Goal: Task Accomplishment & Management: Manage account settings

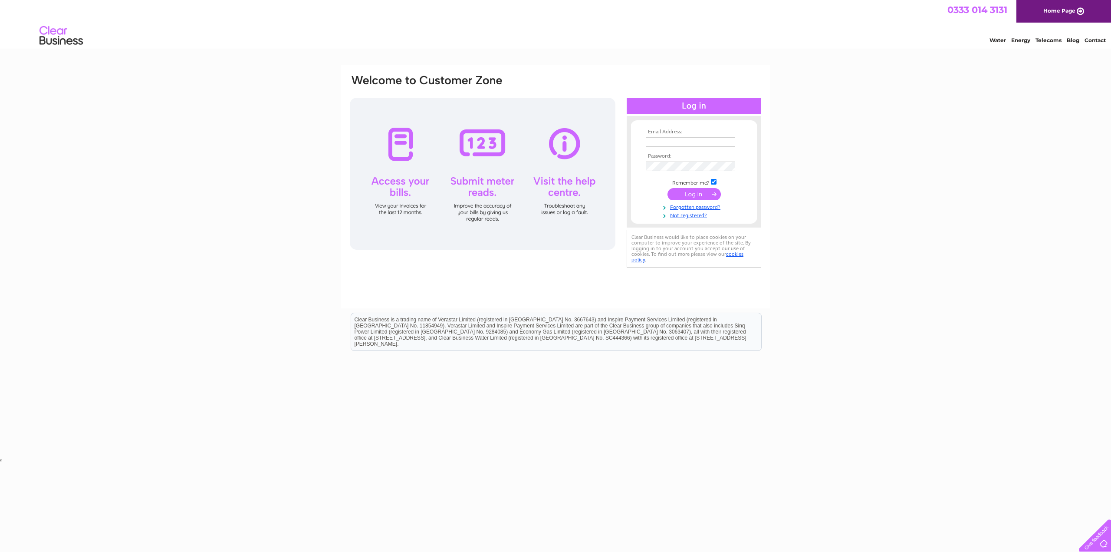
type input "len@crossstreetmotors.co.uk"
click at [701, 193] on input "submit" at bounding box center [694, 194] width 53 height 12
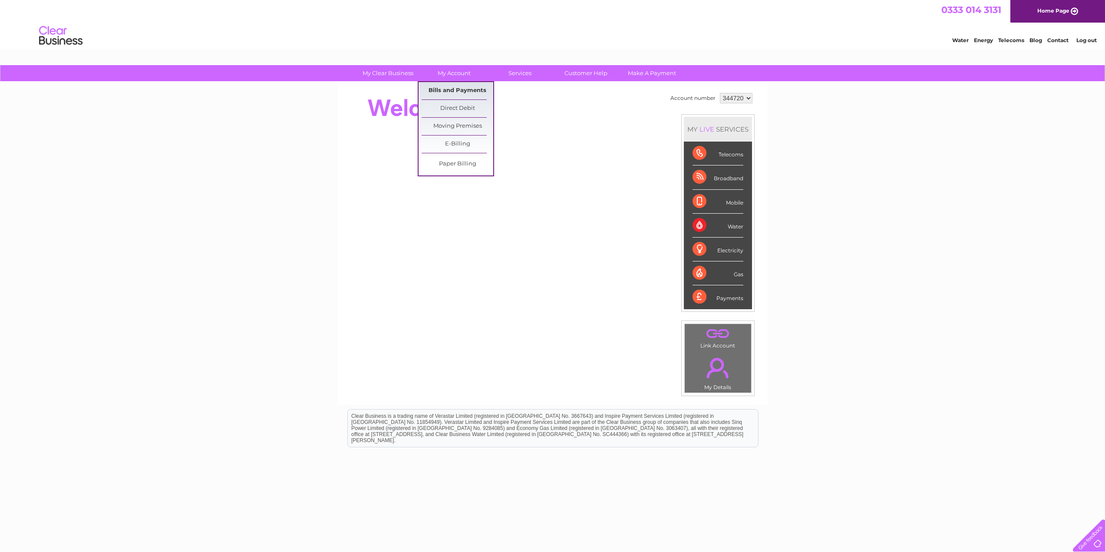
click at [453, 90] on link "Bills and Payments" at bounding box center [457, 90] width 72 height 17
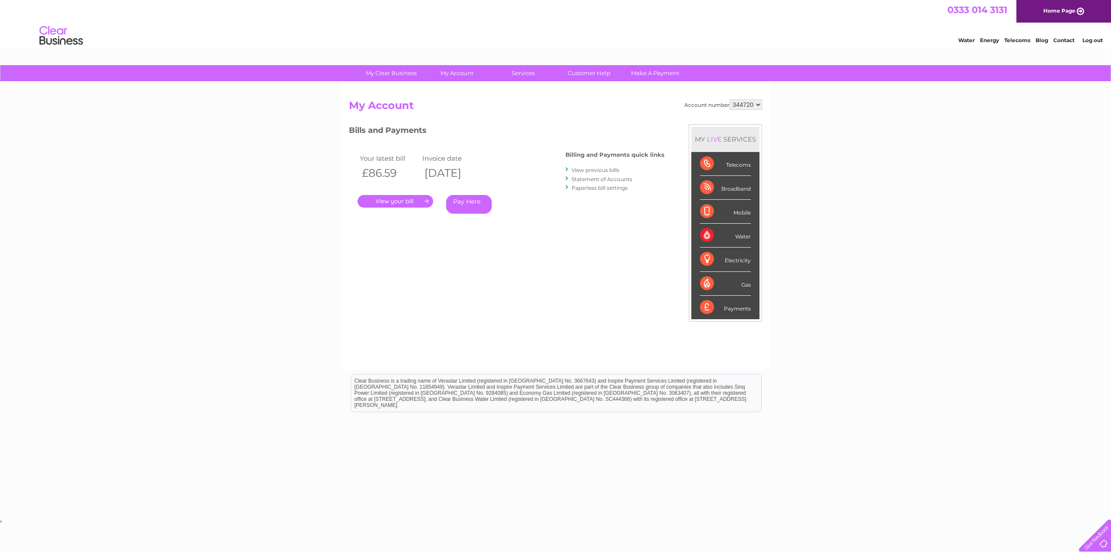
click at [411, 200] on link "." at bounding box center [396, 201] width 76 height 13
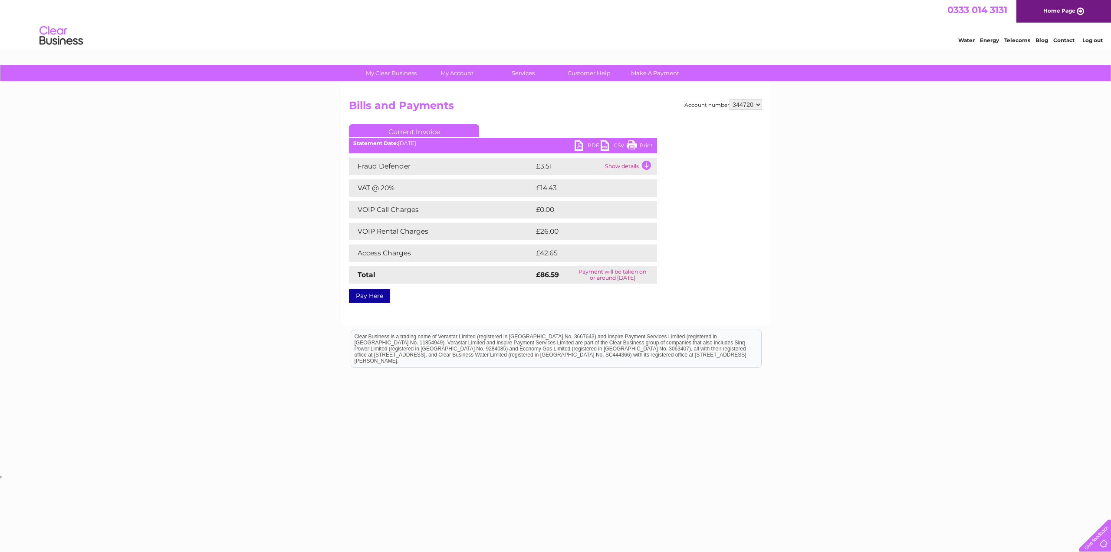
click at [580, 144] on link "PDF" at bounding box center [588, 146] width 26 height 13
click at [1091, 41] on link "Log out" at bounding box center [1092, 40] width 20 height 7
